Goal: Task Accomplishment & Management: Manage account settings

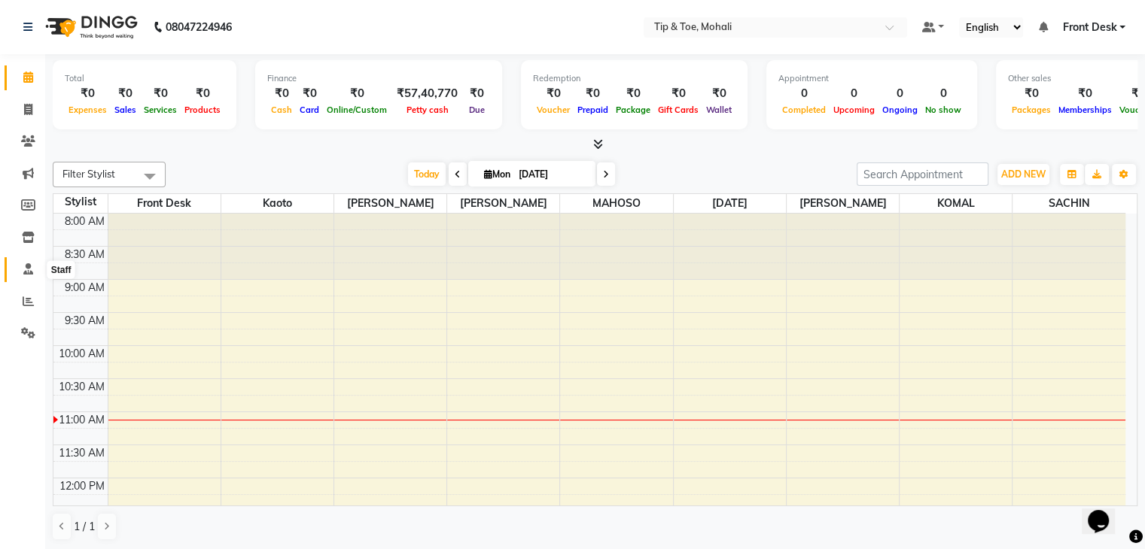
drag, startPoint x: 0, startPoint y: 0, endPoint x: 26, endPoint y: 274, distance: 275.2
click at [26, 274] on icon at bounding box center [28, 268] width 10 height 11
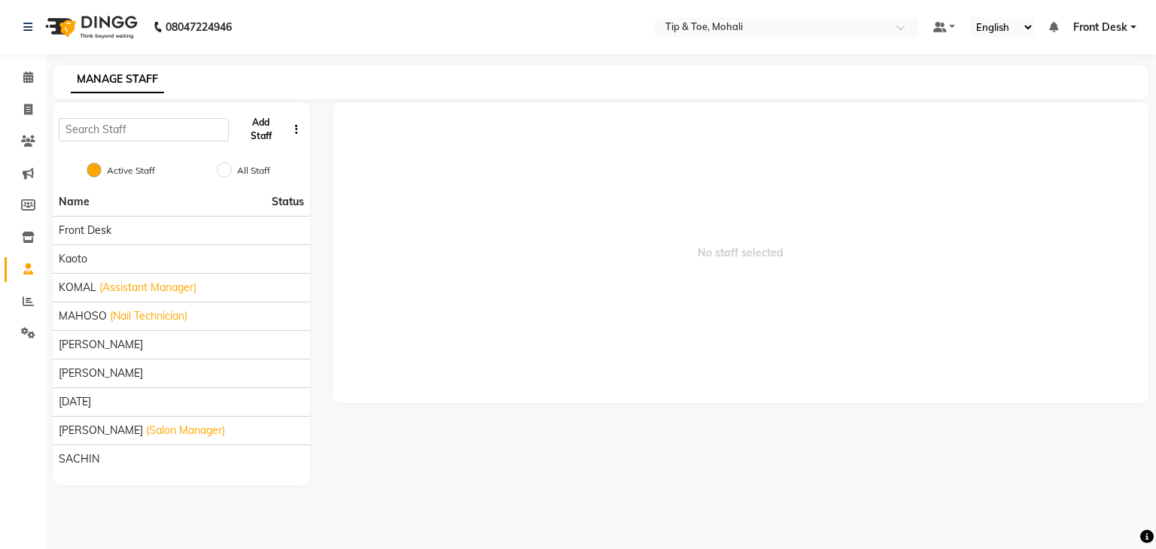
click at [246, 141] on button "Add Staff" at bounding box center [261, 129] width 53 height 39
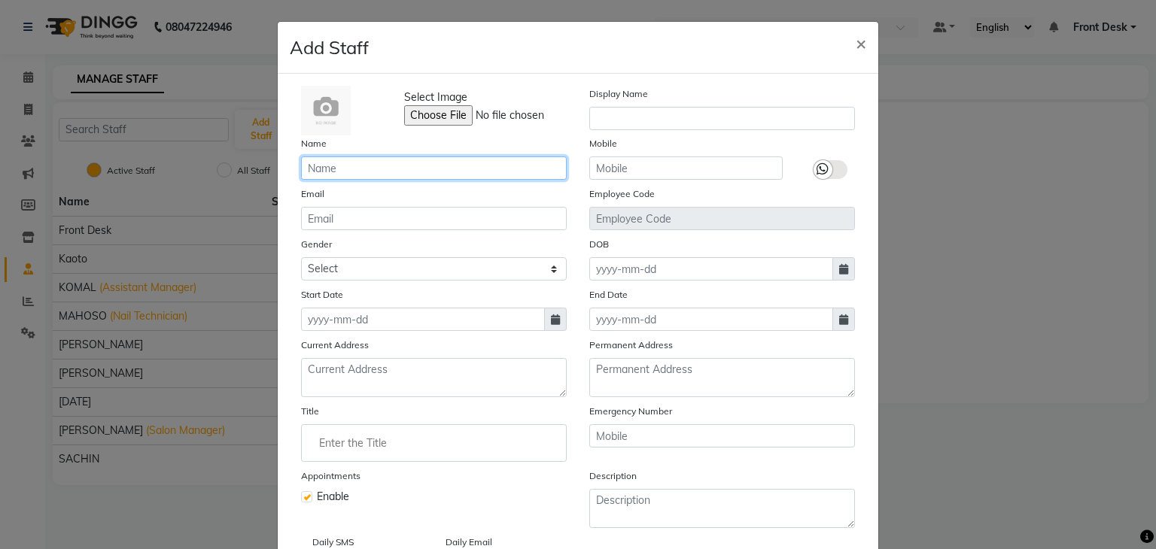
click at [340, 169] on input "text" at bounding box center [434, 168] width 266 height 23
type input "[PERSON_NAME]"
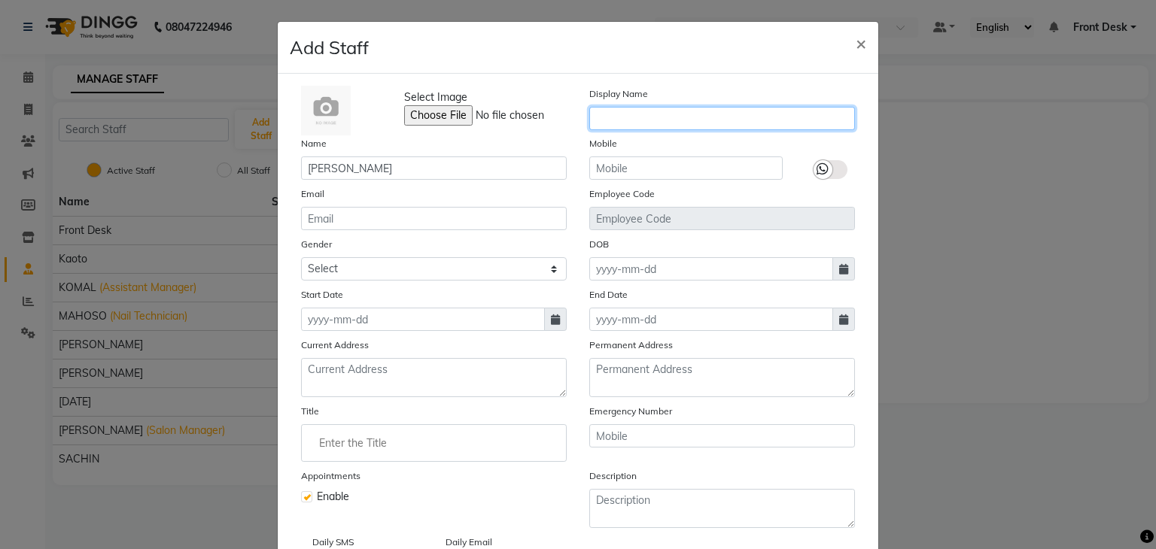
click at [642, 112] on input "text" at bounding box center [722, 118] width 266 height 23
type input "[PERSON_NAME]"
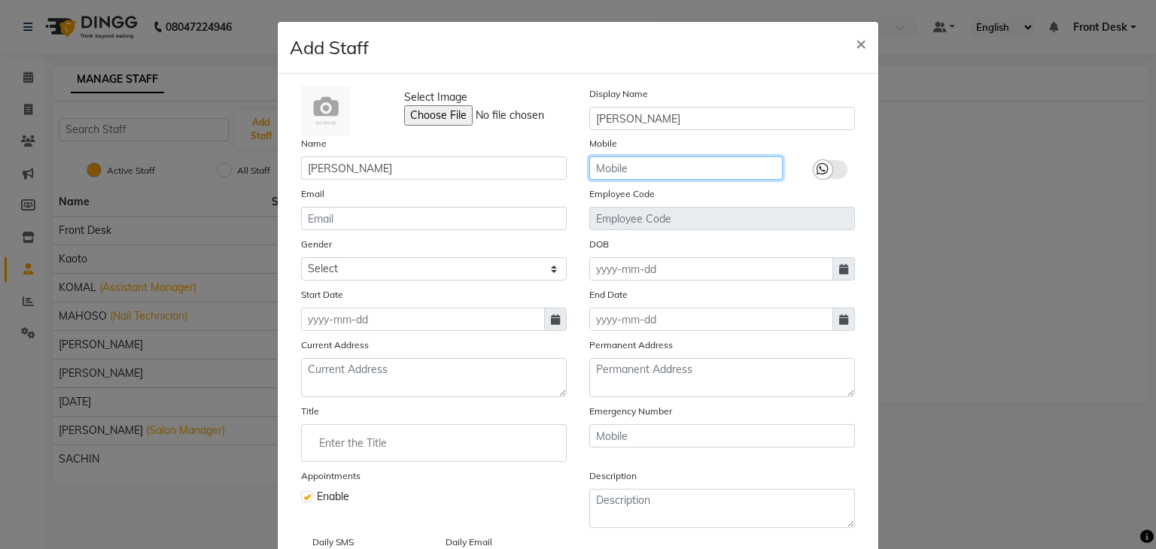
click at [644, 163] on input "text" at bounding box center [685, 168] width 193 height 23
type input "9805874084"
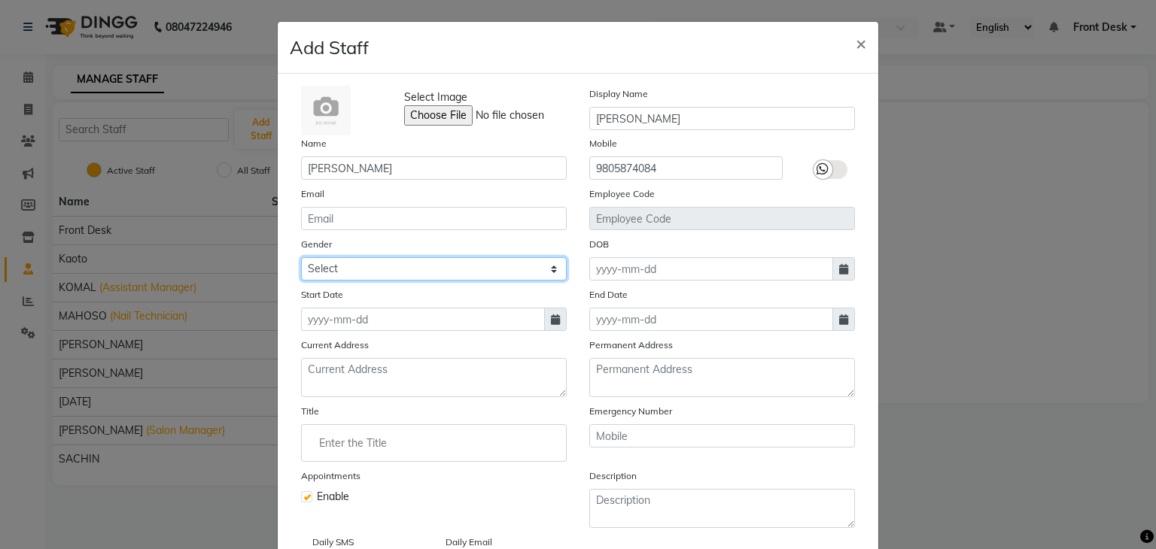
click at [377, 274] on select "Select [DEMOGRAPHIC_DATA] [DEMOGRAPHIC_DATA] Other Prefer Not To Say" at bounding box center [434, 268] width 266 height 23
select select "[DEMOGRAPHIC_DATA]"
click at [301, 260] on select "Select [DEMOGRAPHIC_DATA] [DEMOGRAPHIC_DATA] Other Prefer Not To Say" at bounding box center [434, 268] width 266 height 23
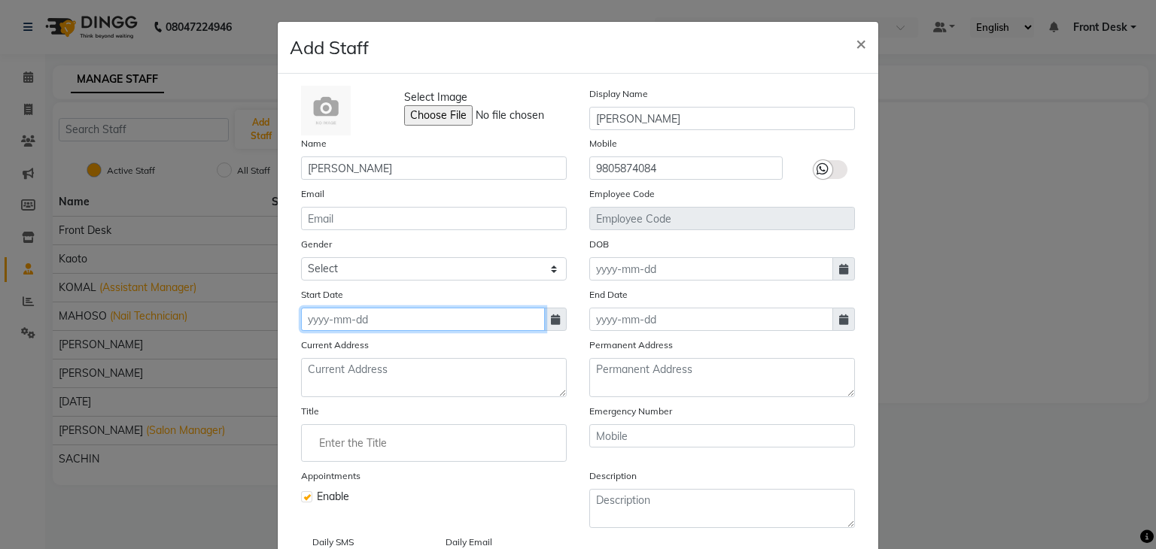
click at [379, 327] on input at bounding box center [423, 319] width 244 height 23
select select "9"
select select "2025"
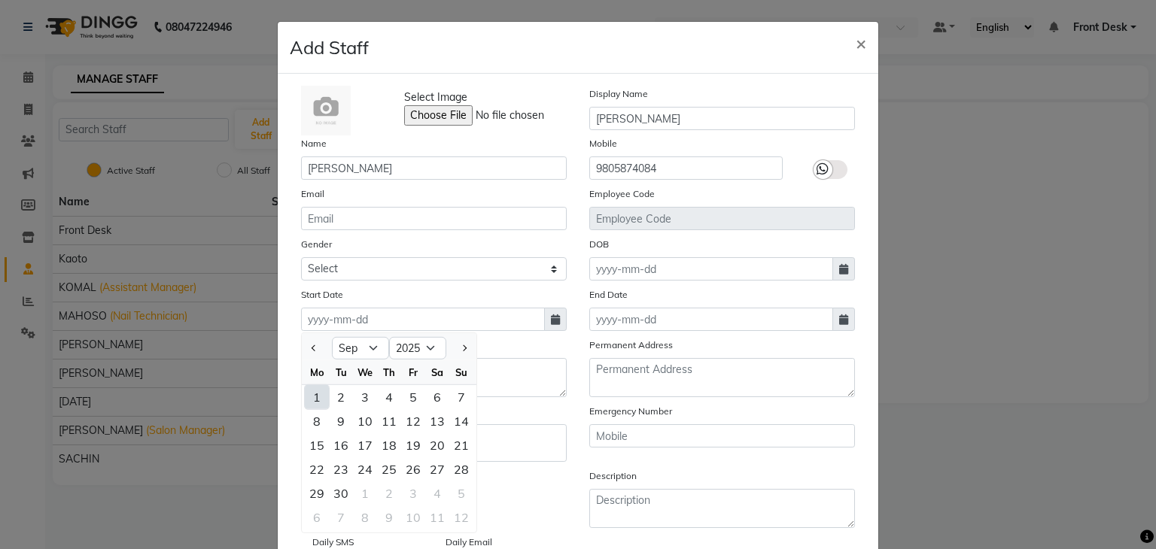
click at [309, 402] on div "1" at bounding box center [317, 397] width 24 height 24
type input "[DATE]"
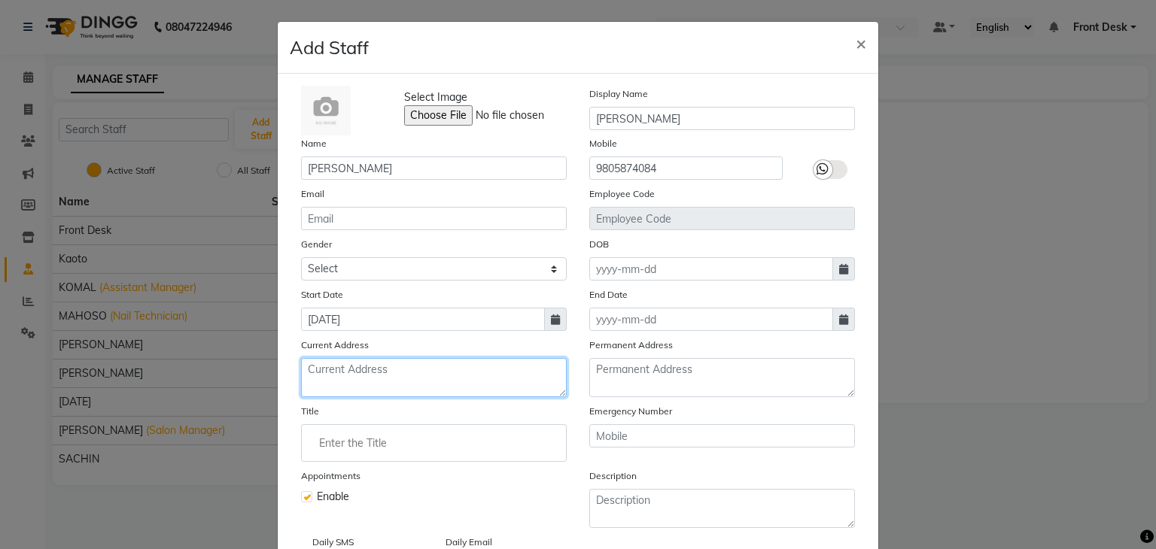
click at [341, 389] on textarea at bounding box center [434, 377] width 266 height 39
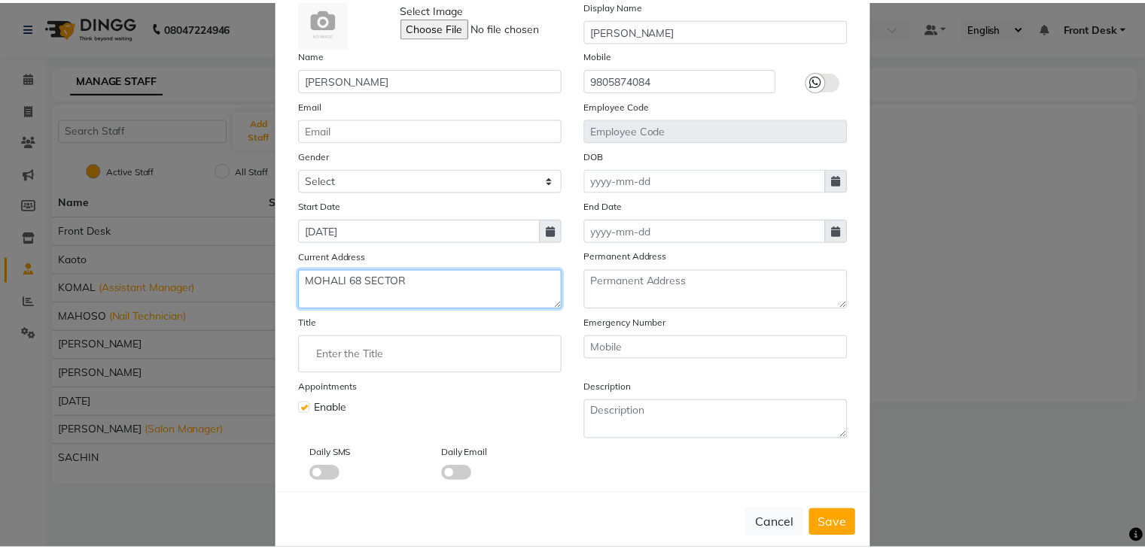
scroll to position [101, 0]
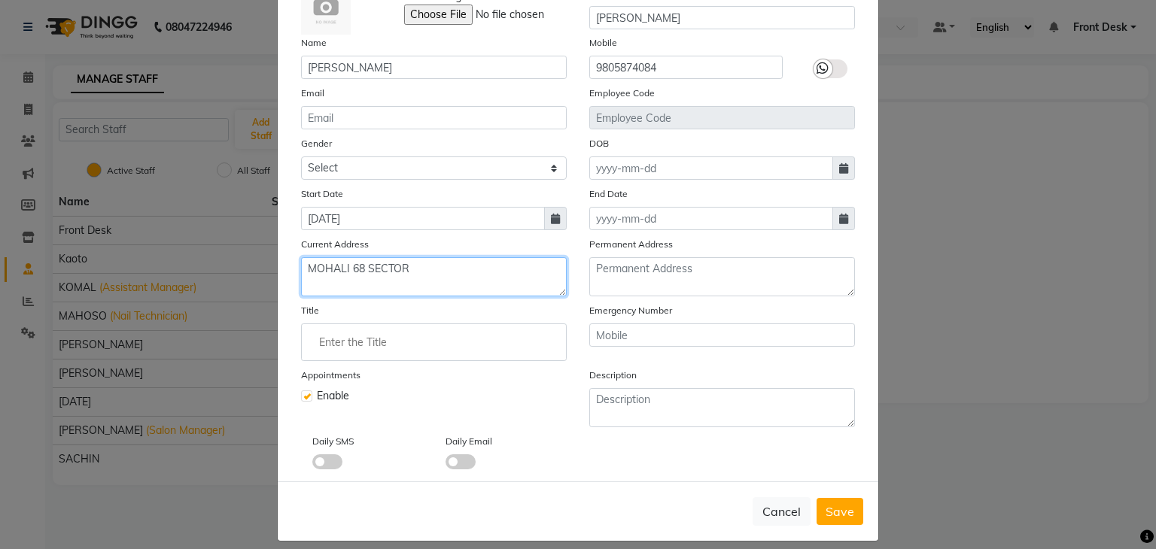
type textarea "MOHALI 68 SECTOR"
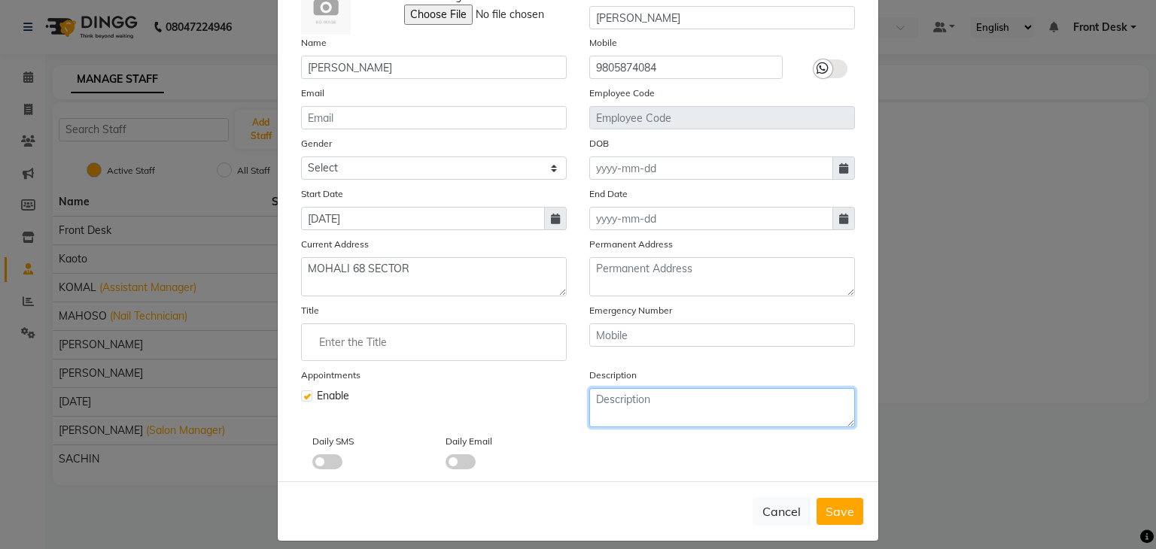
click at [633, 410] on textarea at bounding box center [722, 407] width 266 height 39
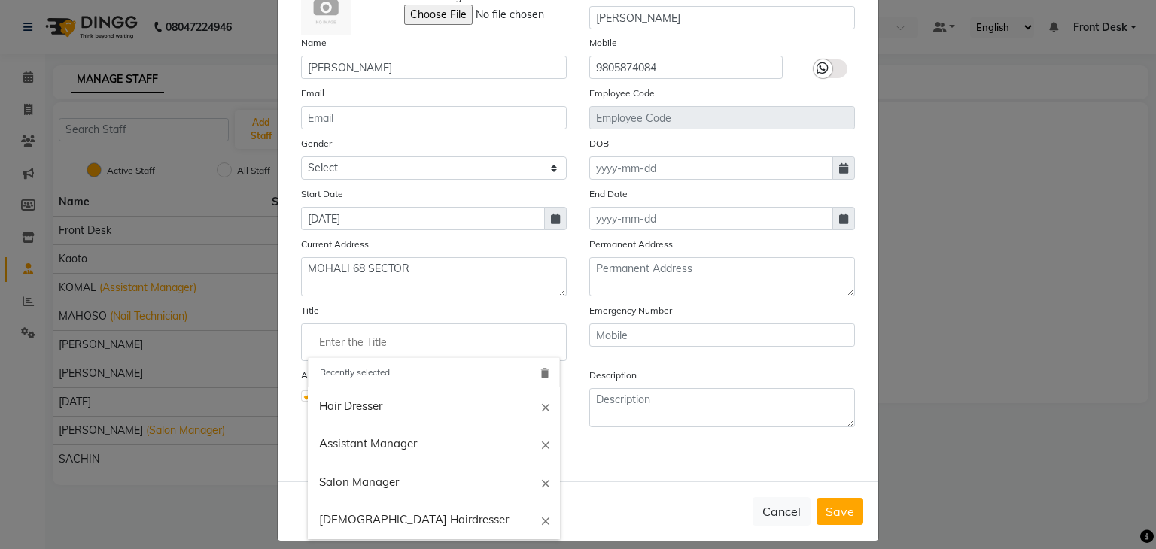
click at [315, 352] on input "Enter the Title" at bounding box center [434, 342] width 252 height 30
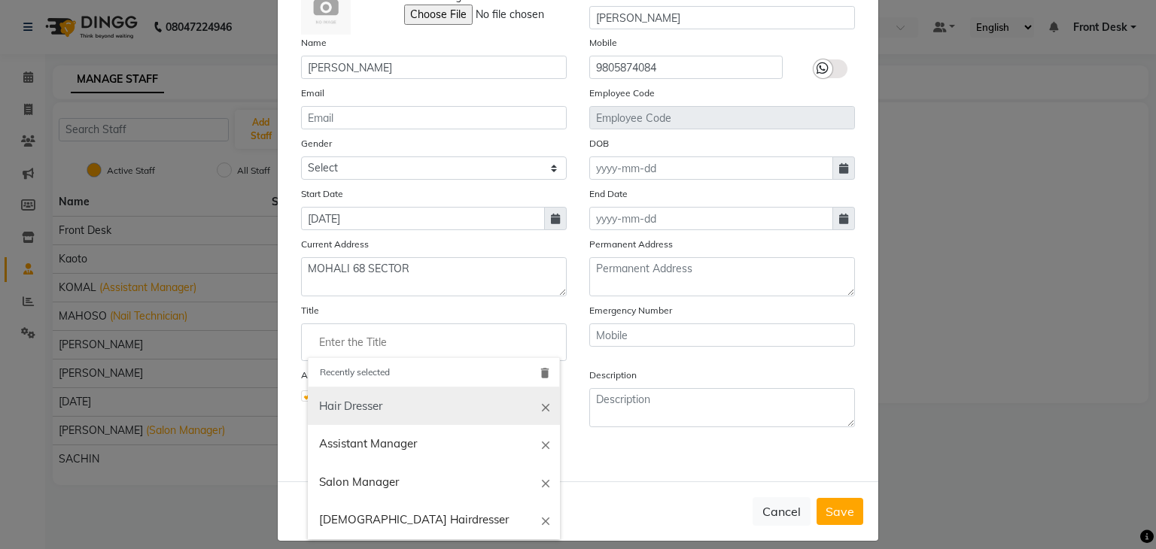
click at [338, 417] on link "Hair Dresser" at bounding box center [434, 407] width 252 height 38
type input "Hair Dresser"
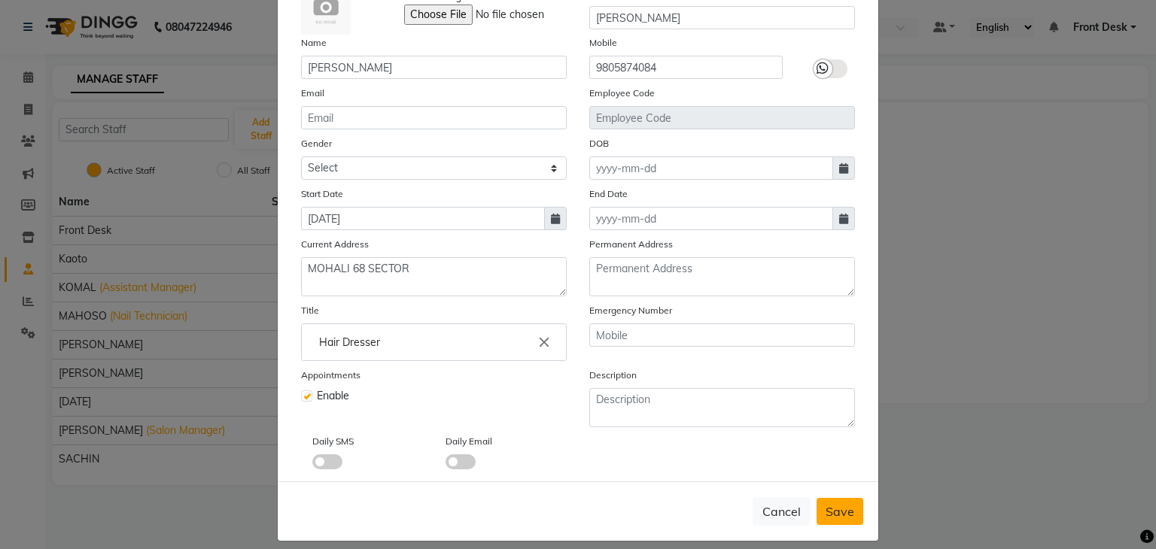
click at [843, 517] on span "Save" at bounding box center [840, 511] width 29 height 15
select select
checkbox input "false"
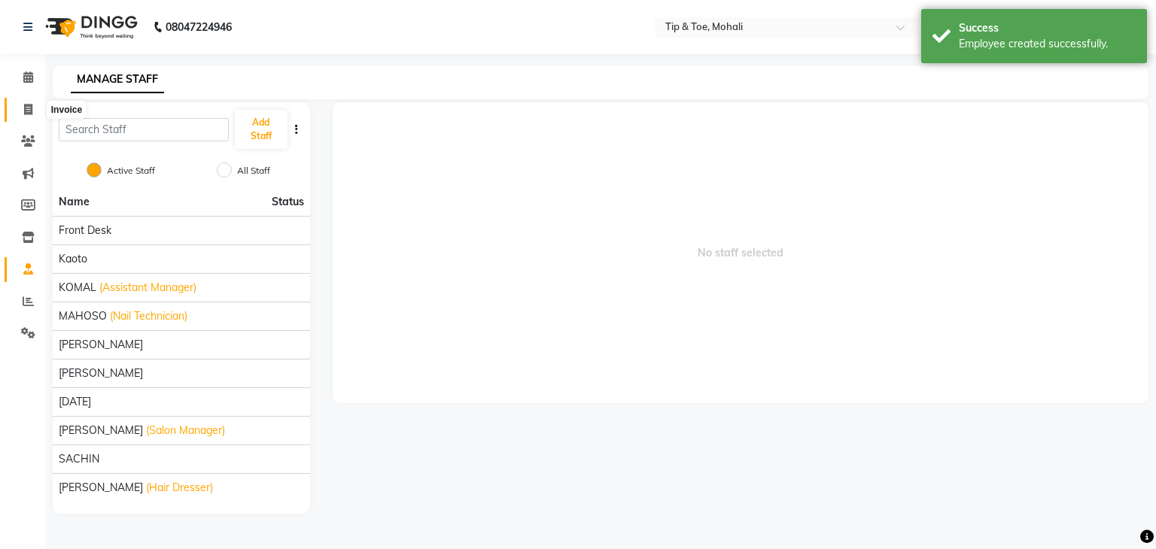
click at [29, 117] on span at bounding box center [28, 110] width 26 height 17
select select "service"
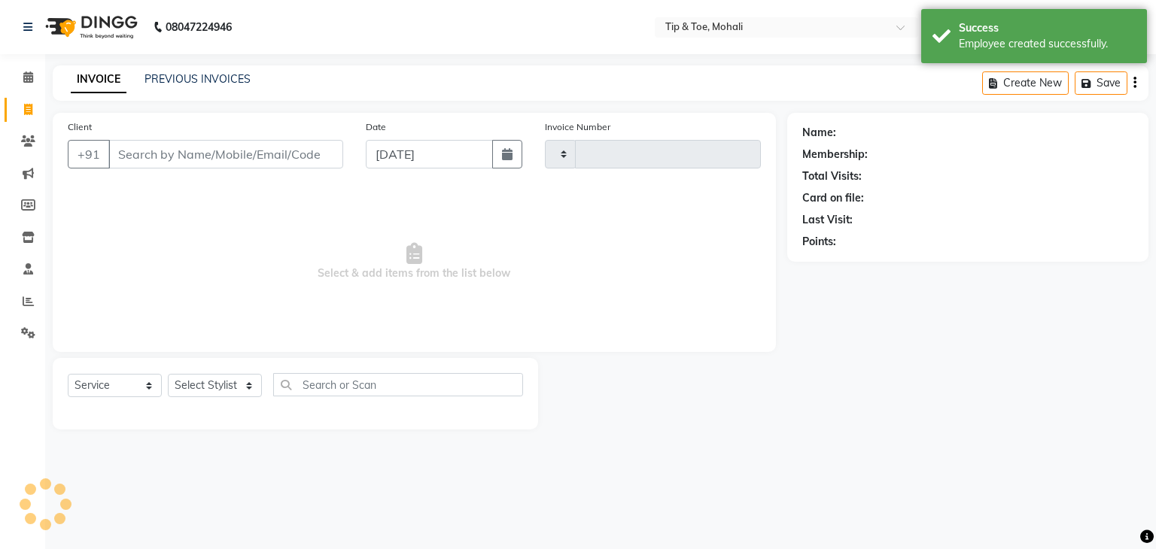
type input "0729"
select select "5835"
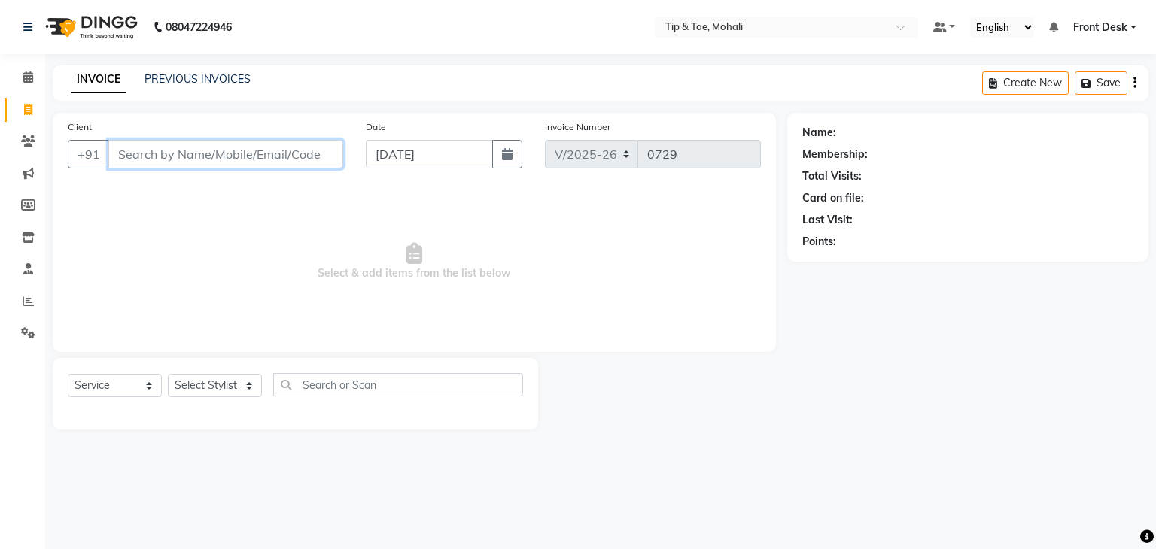
click at [206, 160] on input "Client" at bounding box center [225, 154] width 235 height 29
paste input "9882000001"
type input "9882000001"
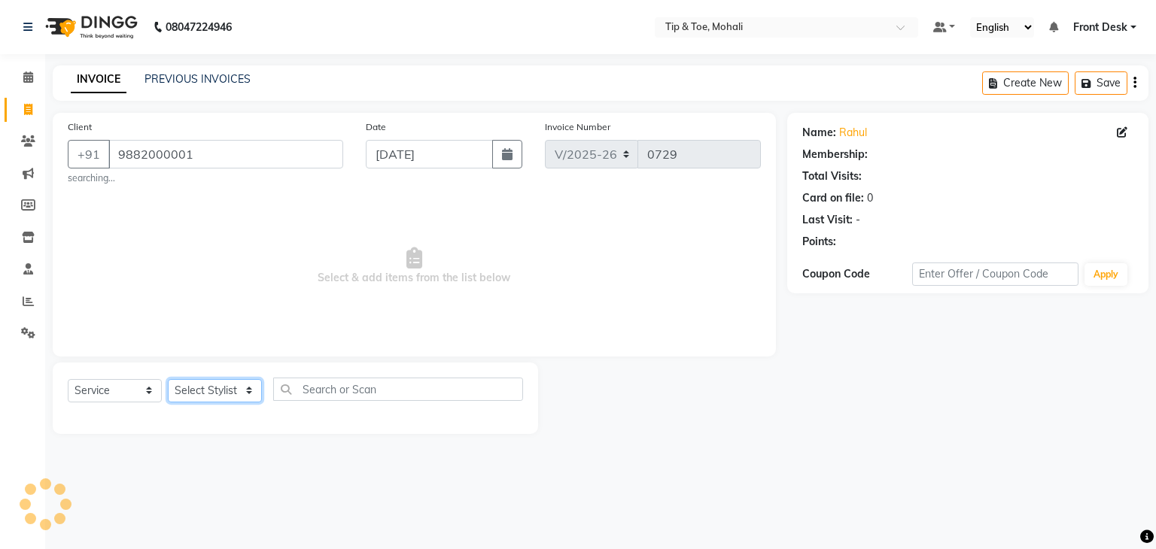
click at [204, 390] on select "Select Stylist Front Desk [PERSON_NAME] [PERSON_NAME] [DATE][PERSON_NAME] SACHI…" at bounding box center [215, 390] width 94 height 23
select select "90381"
click at [168, 380] on select "Select Stylist Front Desk [PERSON_NAME] [PERSON_NAME] [DATE][PERSON_NAME] SACHI…" at bounding box center [215, 390] width 94 height 23
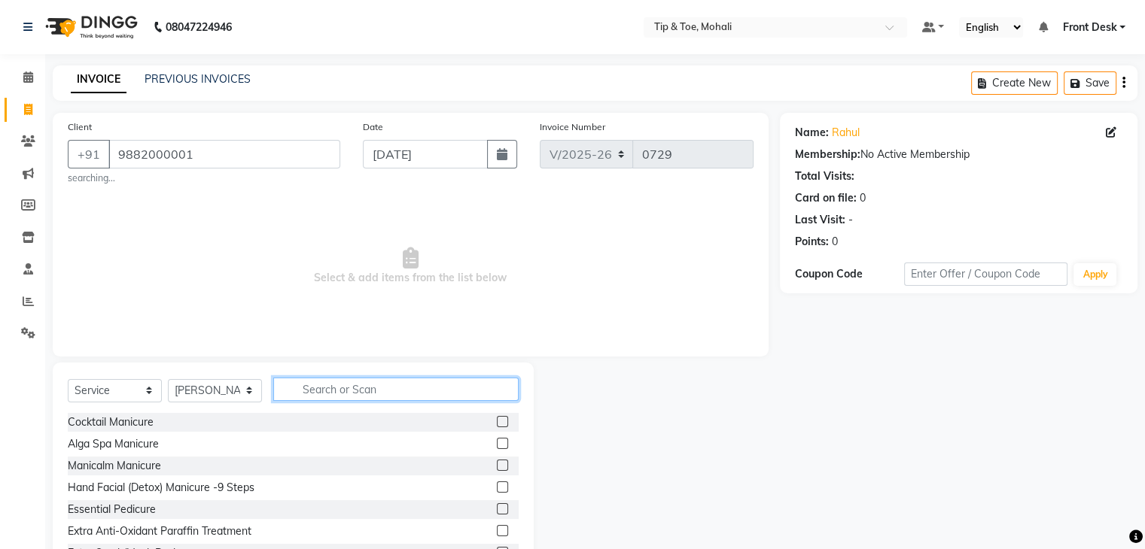
click at [380, 389] on input "text" at bounding box center [395, 389] width 245 height 23
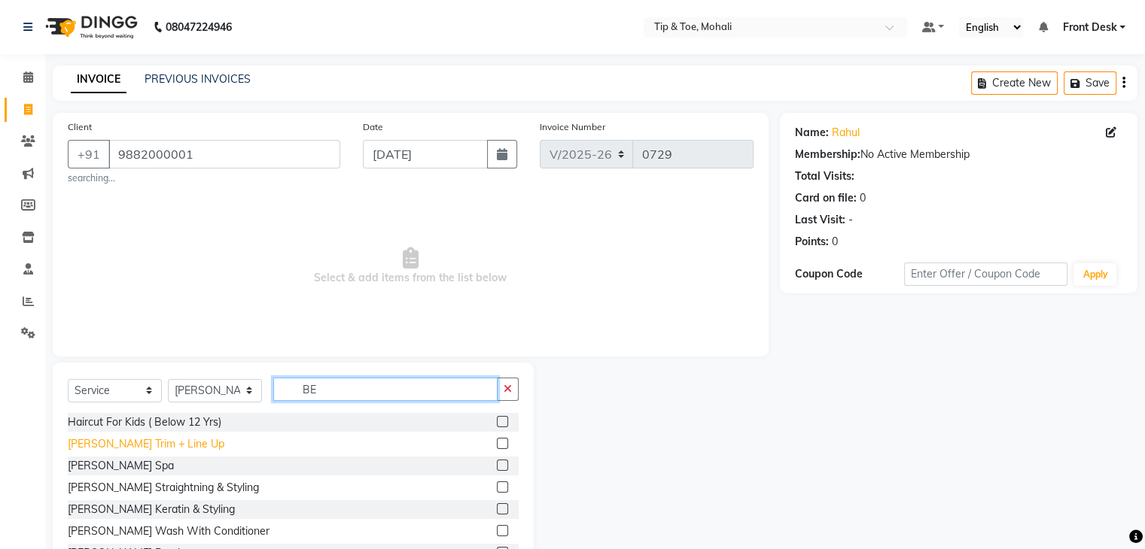
type input "BE"
click at [149, 439] on div "[PERSON_NAME] Trim + Line Up" at bounding box center [146, 445] width 157 height 16
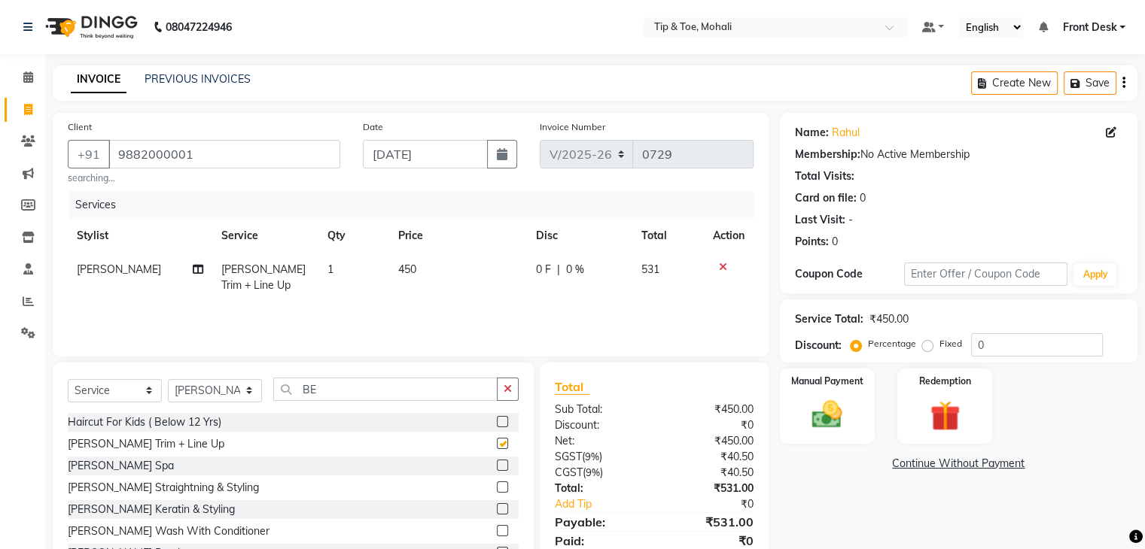
checkbox input "false"
click at [430, 267] on td "450" at bounding box center [458, 278] width 138 height 50
select select "90381"
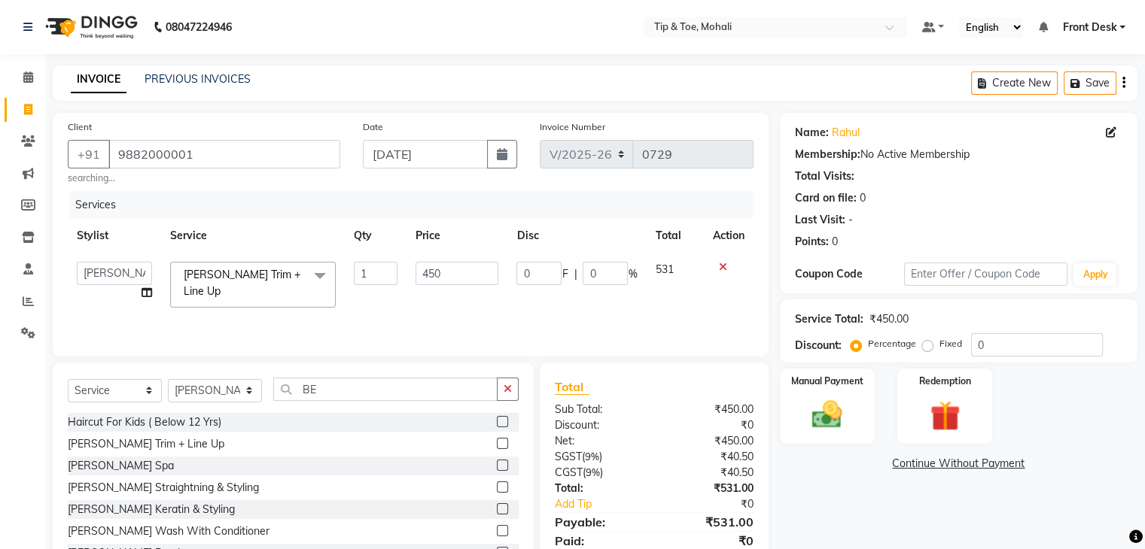
click at [430, 267] on input "450" at bounding box center [456, 273] width 83 height 23
type input "350"
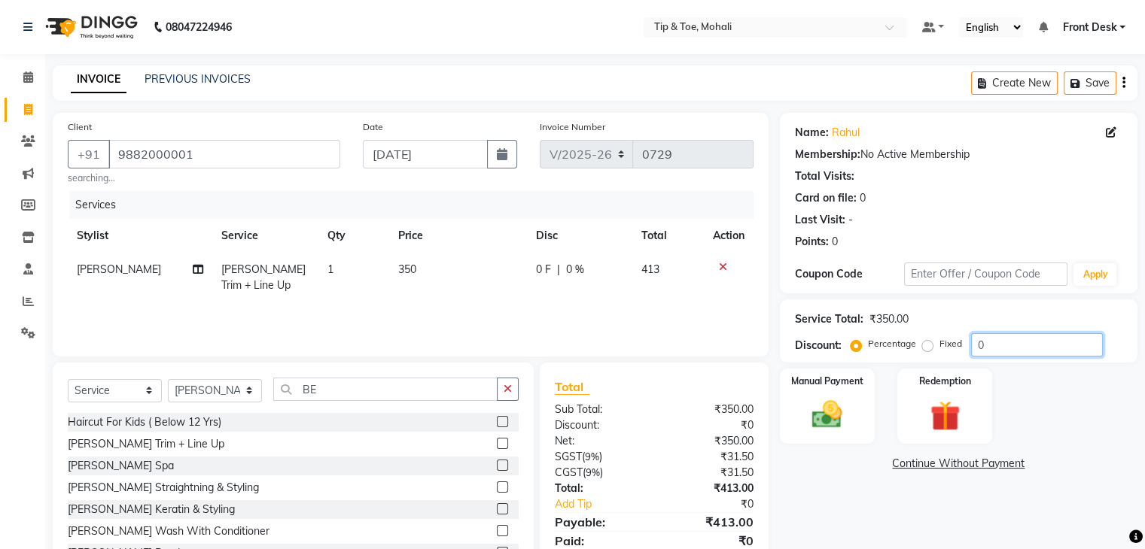
click at [1042, 349] on input "0" at bounding box center [1037, 344] width 132 height 23
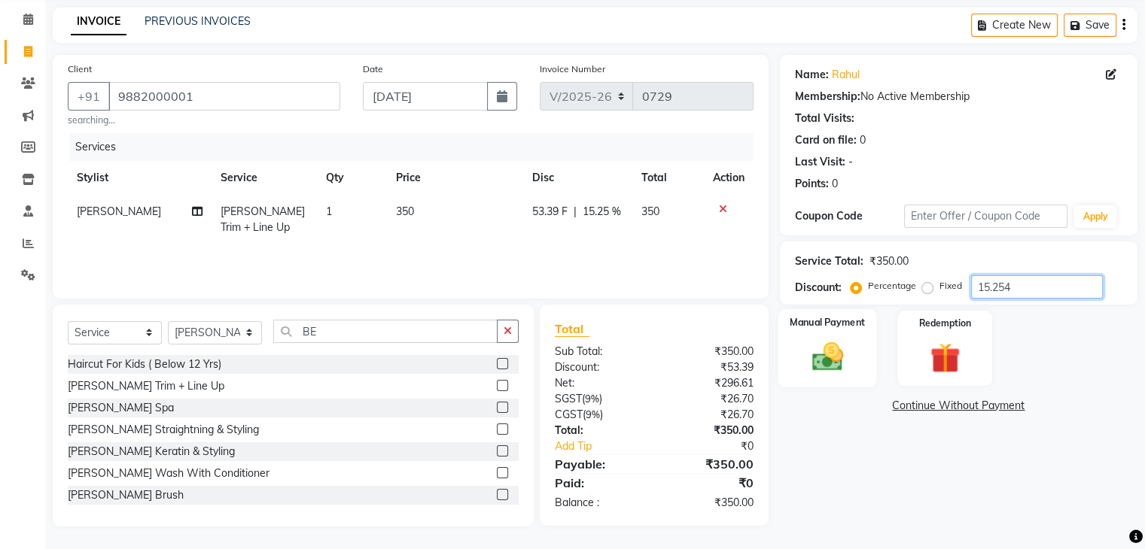
type input "15.254"
click at [845, 360] on img at bounding box center [827, 357] width 50 height 36
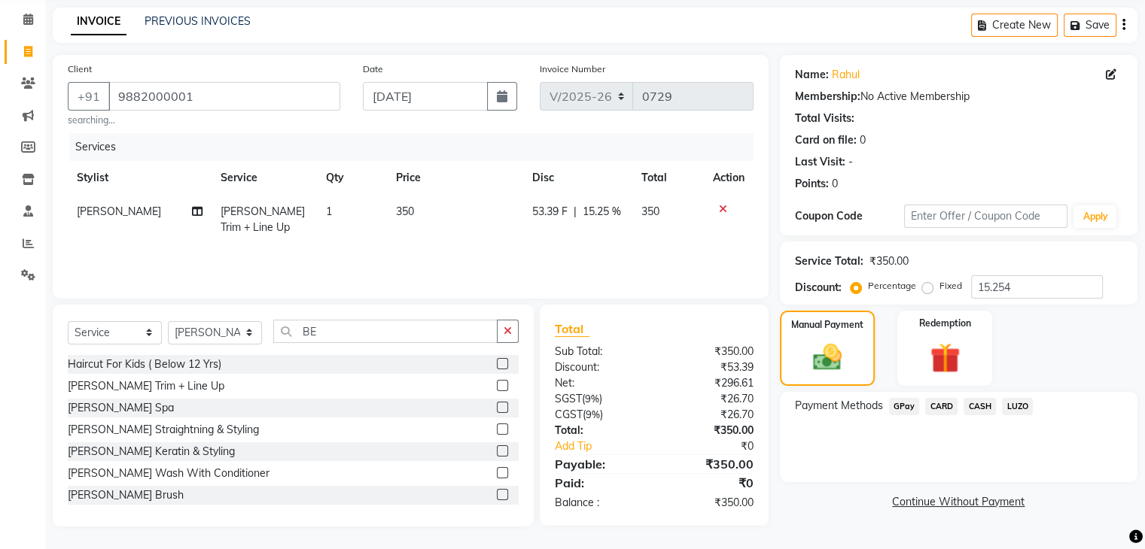
click at [902, 407] on span "GPay" at bounding box center [904, 406] width 31 height 17
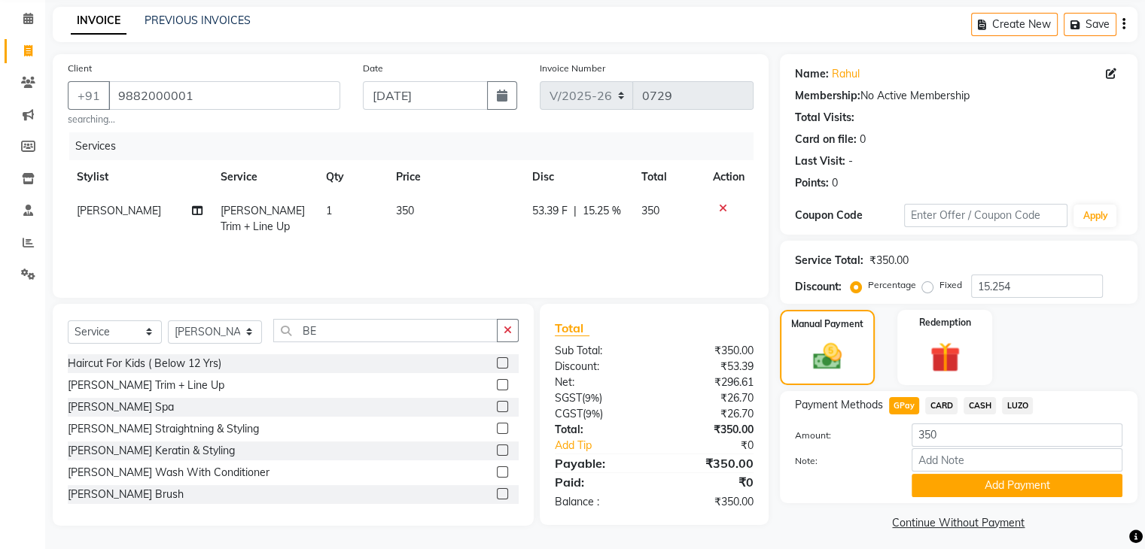
scroll to position [67, 0]
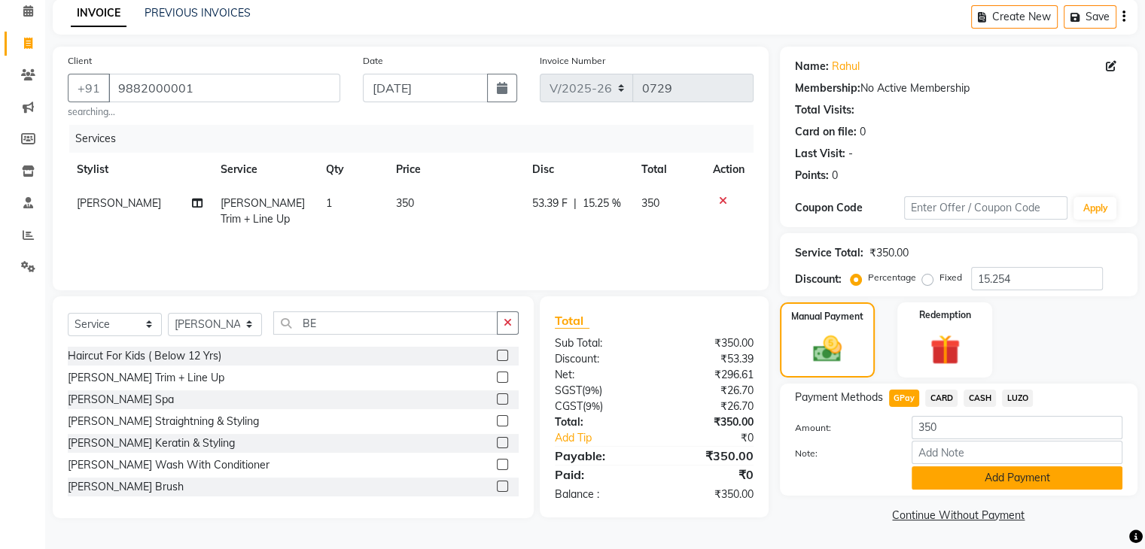
click at [938, 482] on button "Add Payment" at bounding box center [1016, 478] width 211 height 23
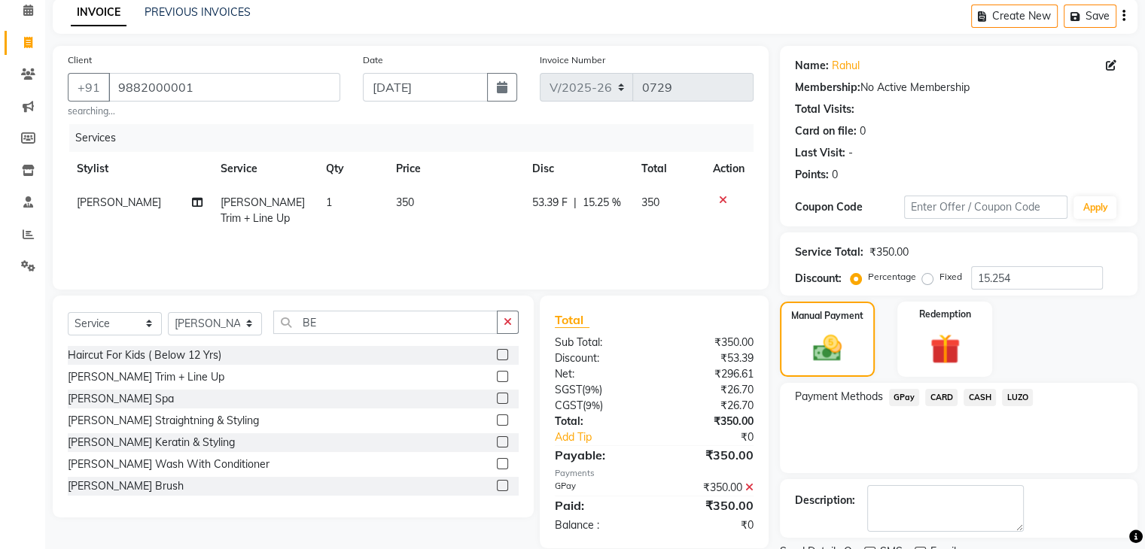
scroll to position [129, 0]
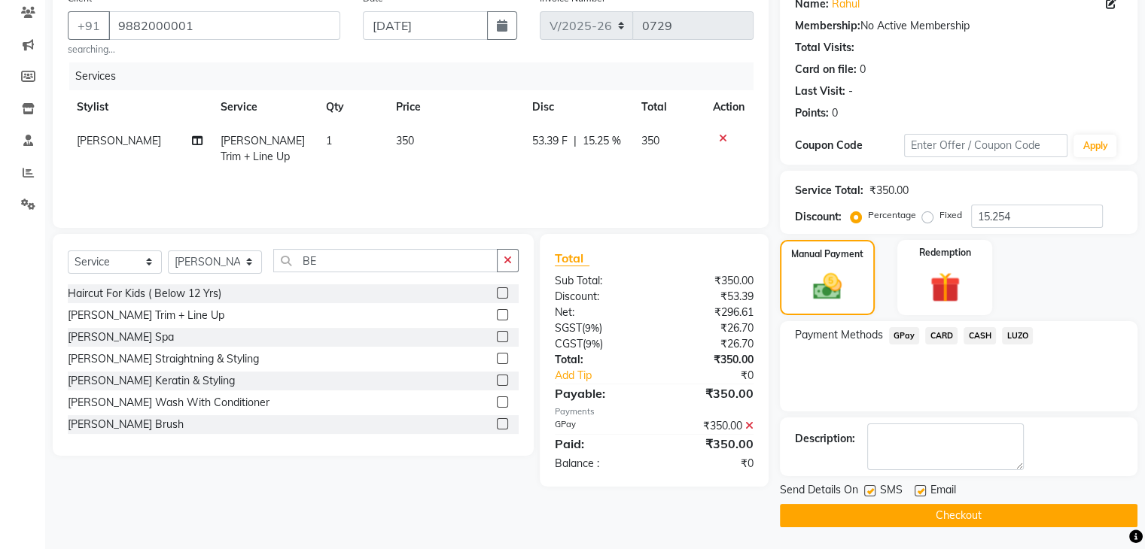
click at [911, 522] on button "Checkout" at bounding box center [959, 515] width 358 height 23
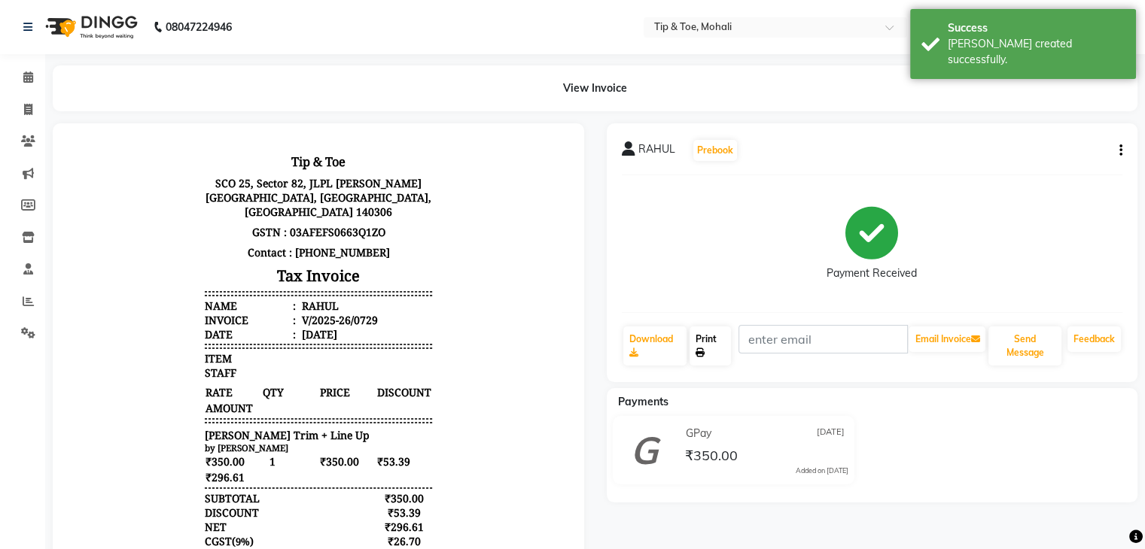
click at [724, 352] on link "Print" at bounding box center [709, 346] width 41 height 39
